Goal: Task Accomplishment & Management: Manage account settings

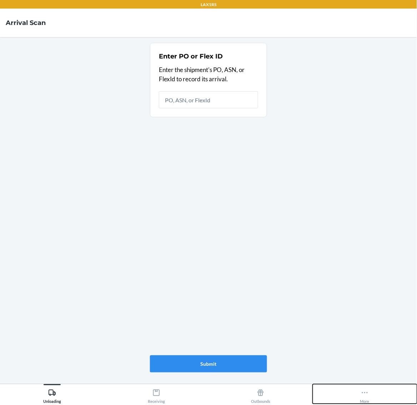
click at [371, 398] on button "More" at bounding box center [364, 395] width 104 height 20
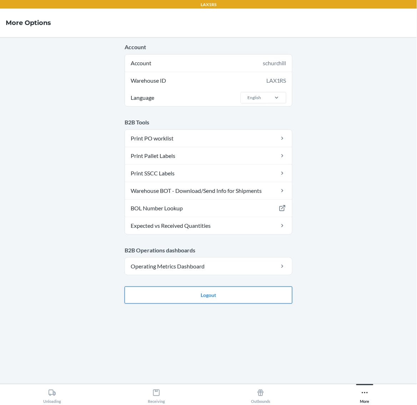
click at [185, 295] on button "Logout" at bounding box center [208, 295] width 168 height 17
